Goal: Task Accomplishment & Management: Manage account settings

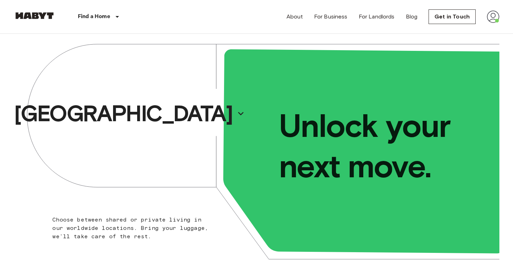
click at [493, 17] on img at bounding box center [493, 16] width 13 height 13
click at [458, 27] on li "Profile" at bounding box center [472, 29] width 70 height 13
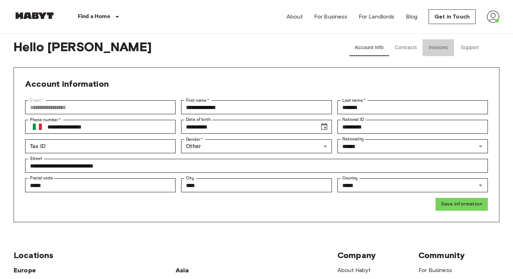
click at [442, 48] on button "Invoices" at bounding box center [437, 47] width 31 height 17
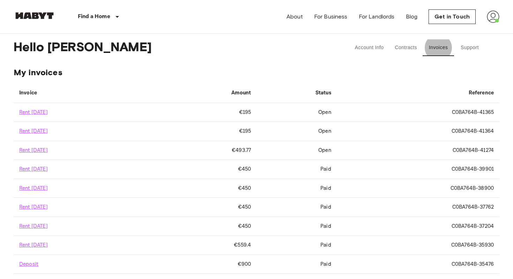
click at [227, 53] on span "Hello [PERSON_NAME]" at bounding box center [172, 47] width 316 height 17
click at [410, 48] on button "Contracts" at bounding box center [405, 47] width 33 height 17
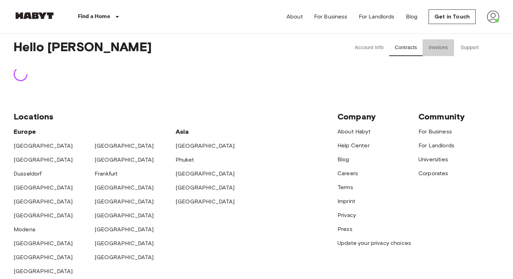
click at [445, 48] on button "Invoices" at bounding box center [437, 47] width 31 height 17
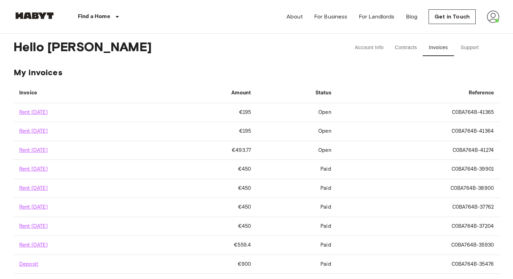
click at [285, 58] on div "Hello [PERSON_NAME] Account Info Contracts Invoices Support" at bounding box center [257, 48] width 486 height 28
